Goal: Book appointment/travel/reservation

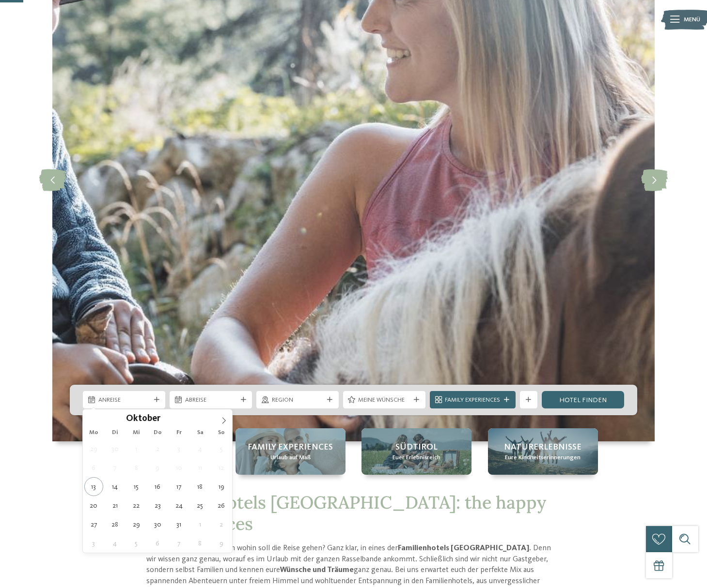
scroll to position [124, 0]
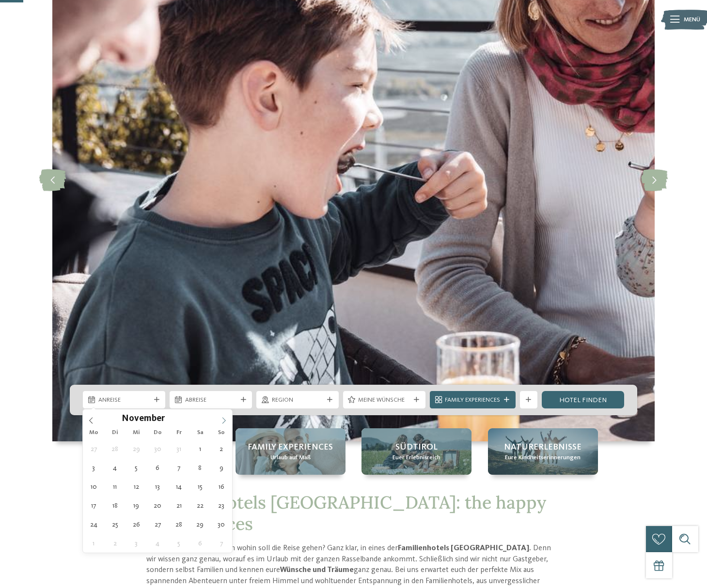
click at [221, 419] on icon at bounding box center [223, 420] width 7 height 7
click at [222, 419] on icon at bounding box center [223, 420] width 7 height 7
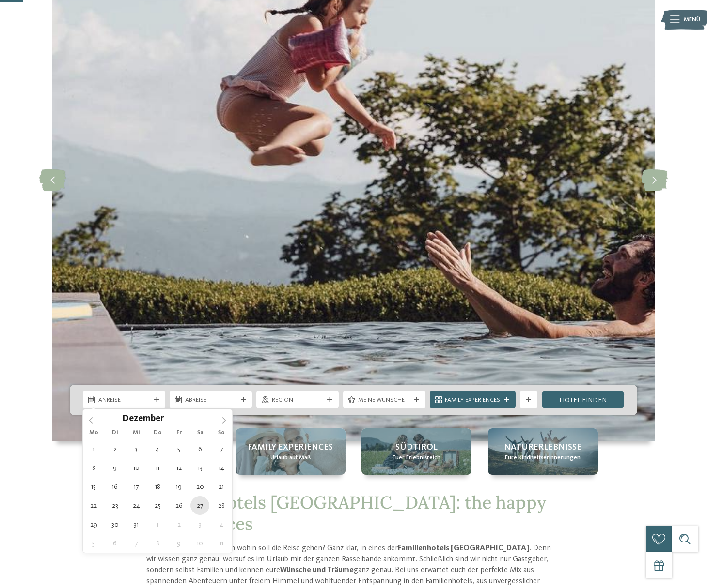
type div "[DATE]"
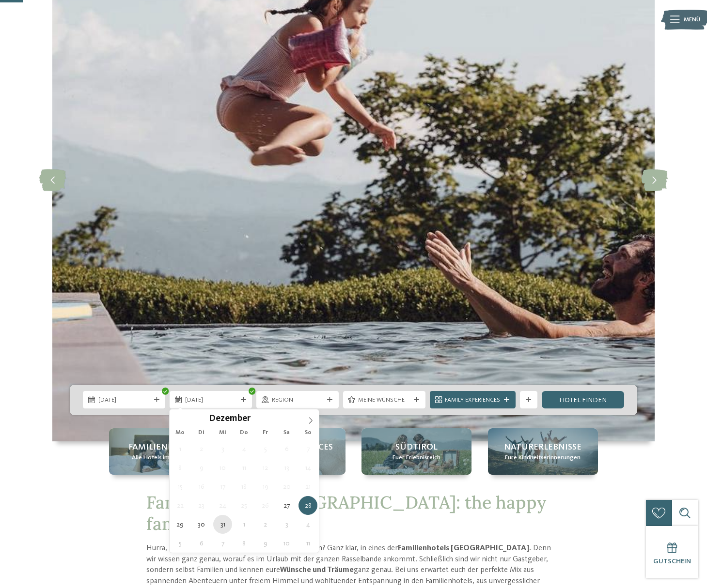
type div "[DATE]"
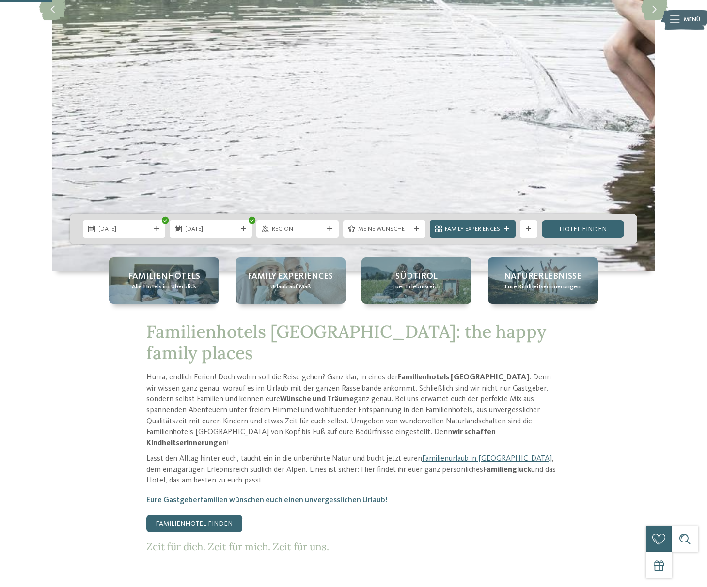
scroll to position [296, 0]
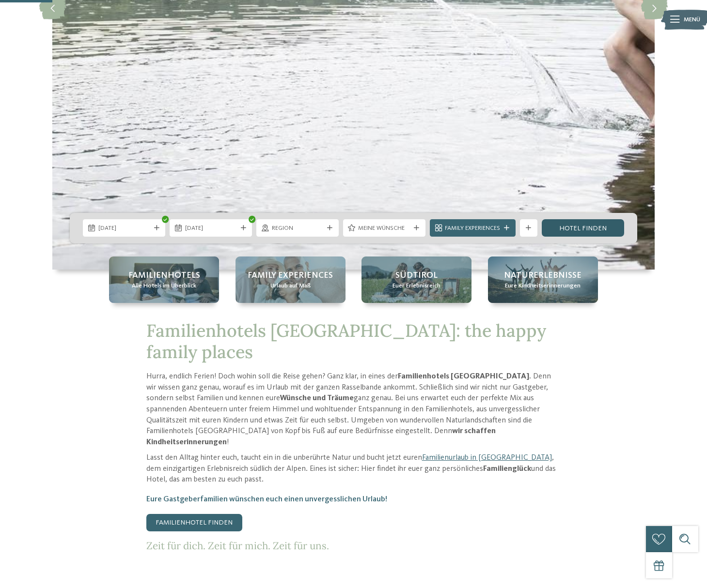
click at [588, 228] on link "Hotel finden" at bounding box center [582, 227] width 82 height 17
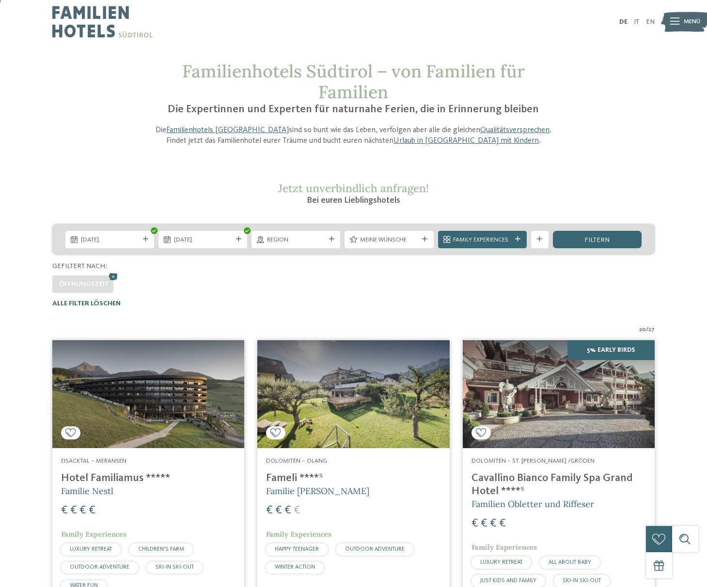
scroll to position [2, 0]
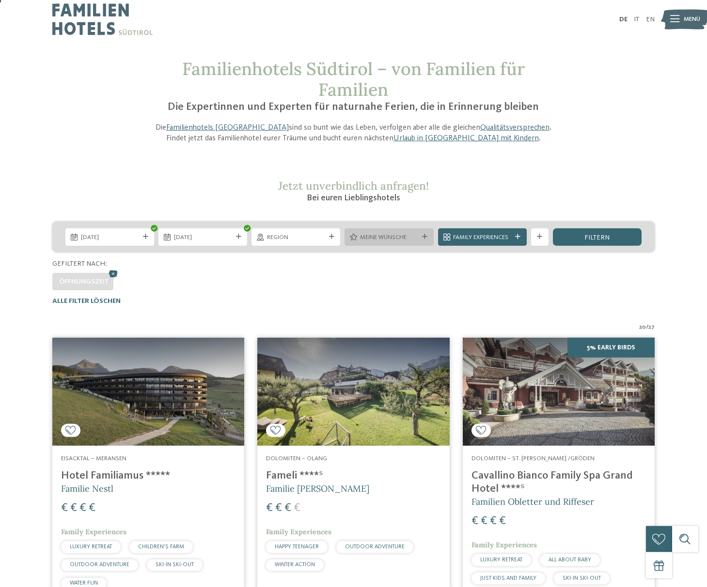
click at [412, 236] on span "Meine Wünsche" at bounding box center [389, 237] width 58 height 9
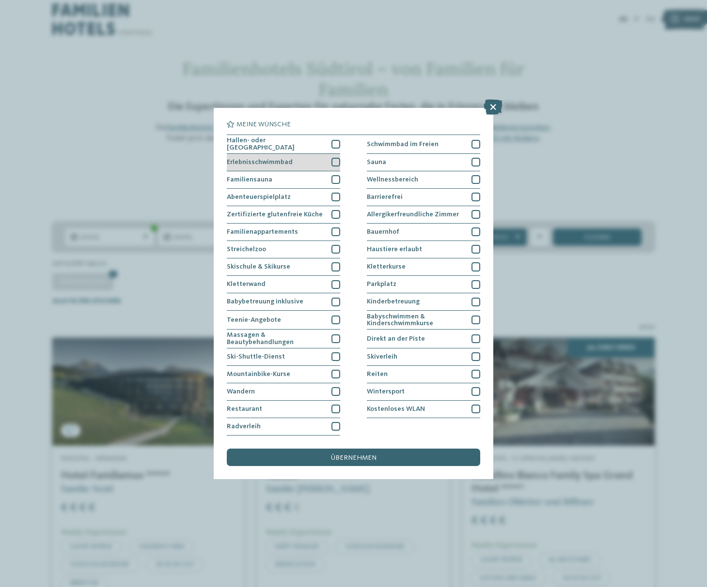
click at [332, 164] on div at bounding box center [335, 162] width 9 height 9
click at [386, 457] on div "übernehmen" at bounding box center [353, 457] width 253 height 17
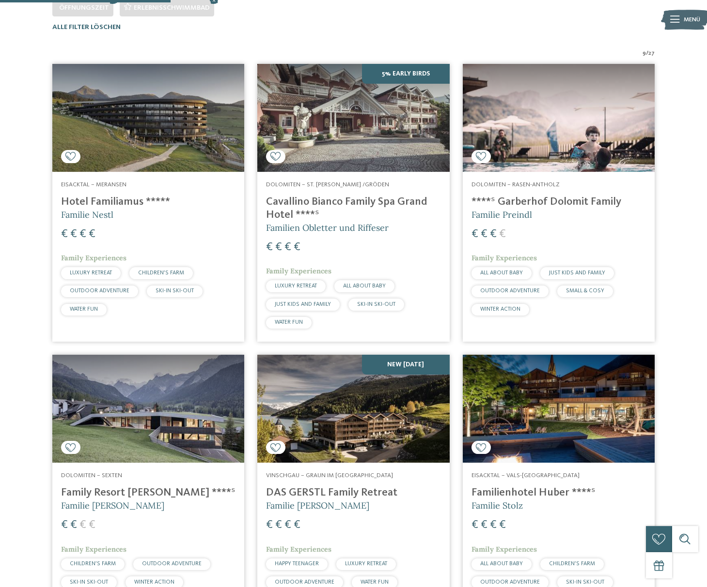
scroll to position [298, 0]
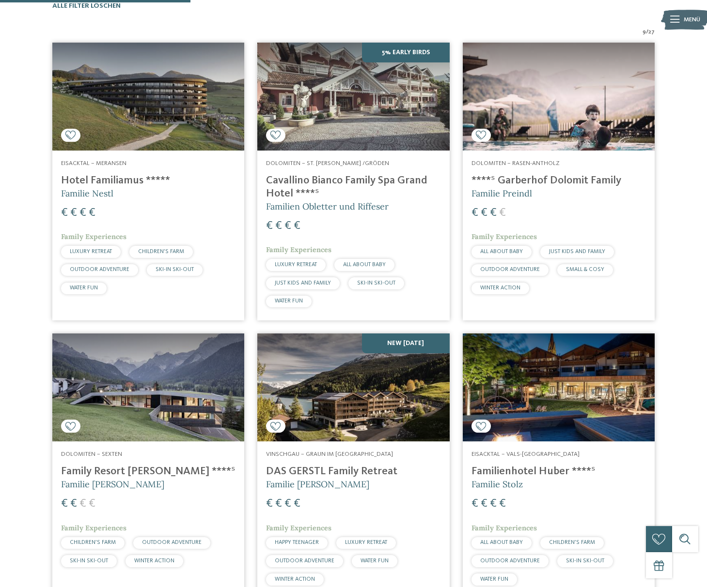
click at [139, 377] on img at bounding box center [148, 388] width 192 height 108
click at [120, 380] on img at bounding box center [148, 388] width 192 height 108
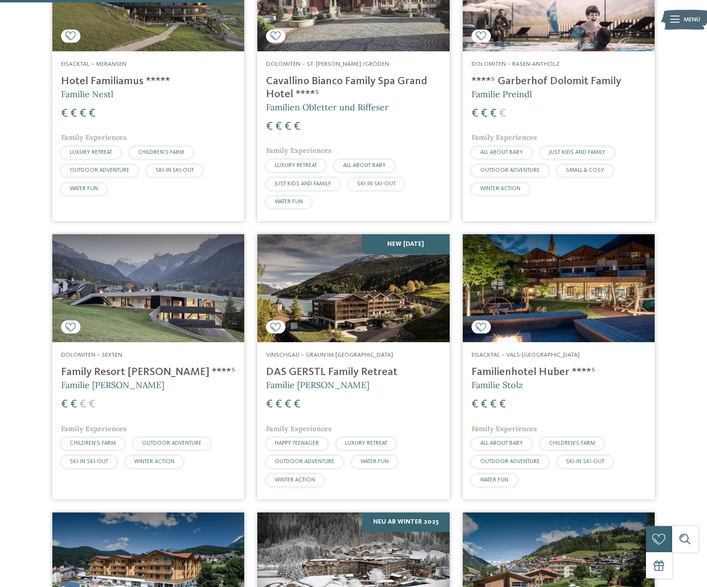
scroll to position [416, 0]
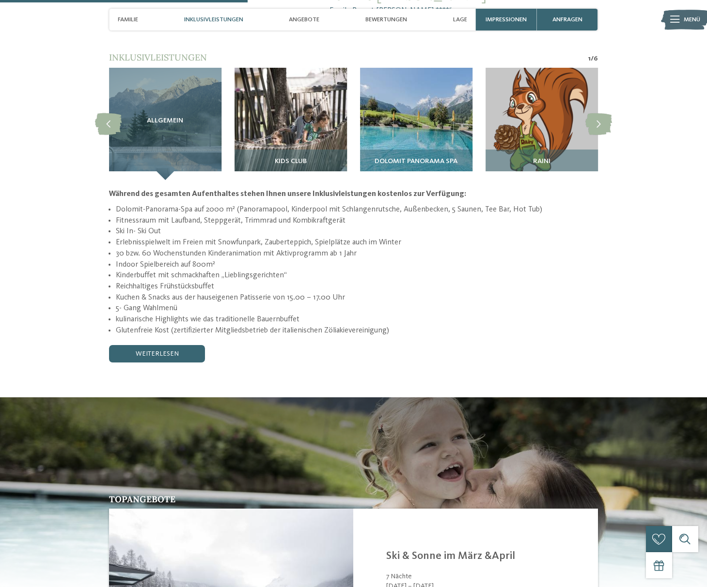
scroll to position [920, 0]
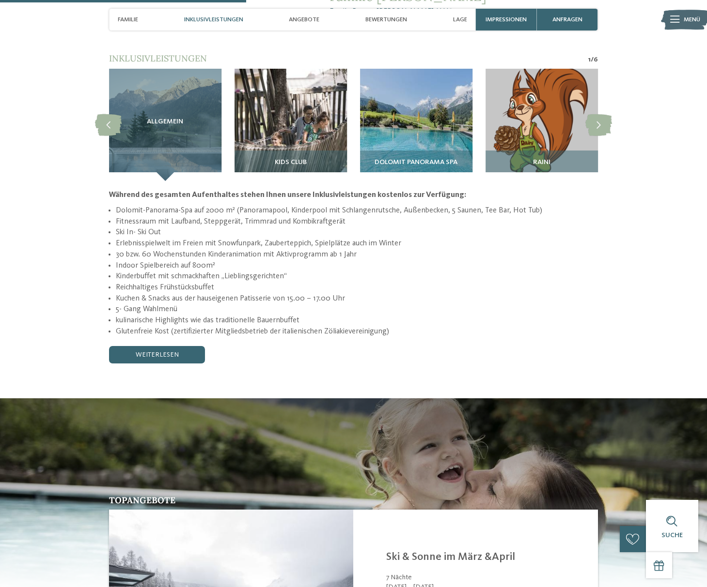
click at [438, 249] on li "30 bzw. 60 Wochenstunden Kinderanimation mit Aktivprogramm ab 1 Jahr" at bounding box center [357, 254] width 482 height 11
click at [444, 293] on li "Kuchen & Snacks aus der hauseigenen Patisserie von 15.00 – 17.00 Uhr" at bounding box center [357, 298] width 482 height 11
click at [422, 261] on li "Indoor Spielbereich auf 800m²" at bounding box center [357, 266] width 482 height 11
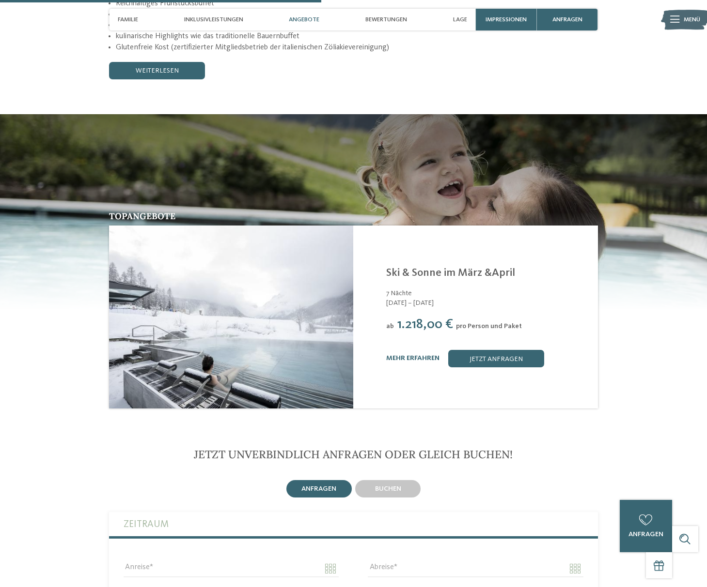
scroll to position [1200, 0]
